Goal: Transaction & Acquisition: Purchase product/service

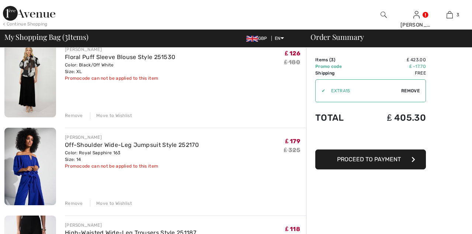
checkbox input "true"
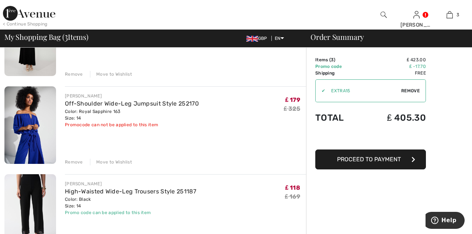
scroll to position [110, 0]
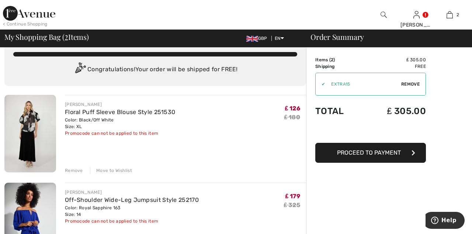
scroll to position [14, 0]
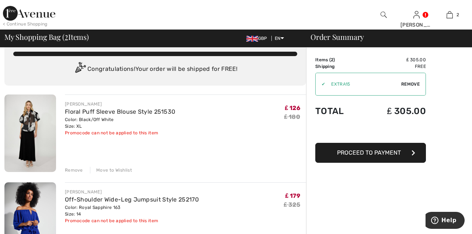
click at [26, 118] on img at bounding box center [30, 132] width 52 height 77
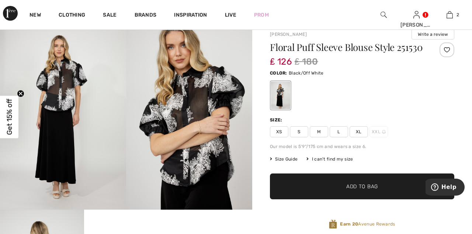
scroll to position [54, 0]
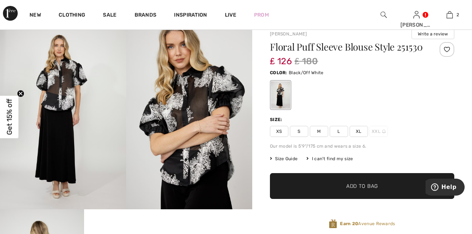
click at [10, 135] on span "Get 15% off" at bounding box center [9, 117] width 8 height 36
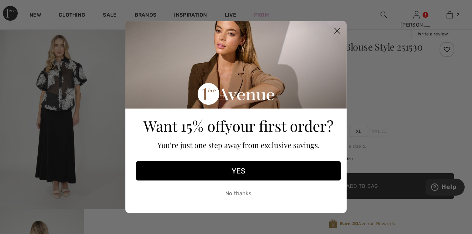
click at [343, 37] on circle "Close dialog" at bounding box center [337, 31] width 12 height 12
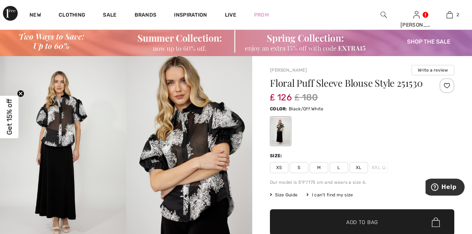
scroll to position [52, 0]
